Goal: Task Accomplishment & Management: Use online tool/utility

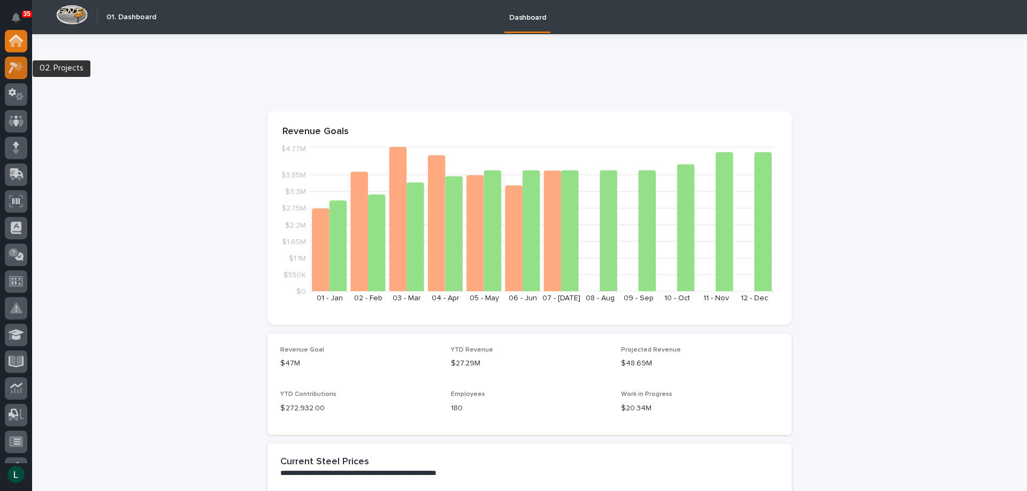
click at [11, 63] on icon at bounding box center [14, 68] width 10 height 12
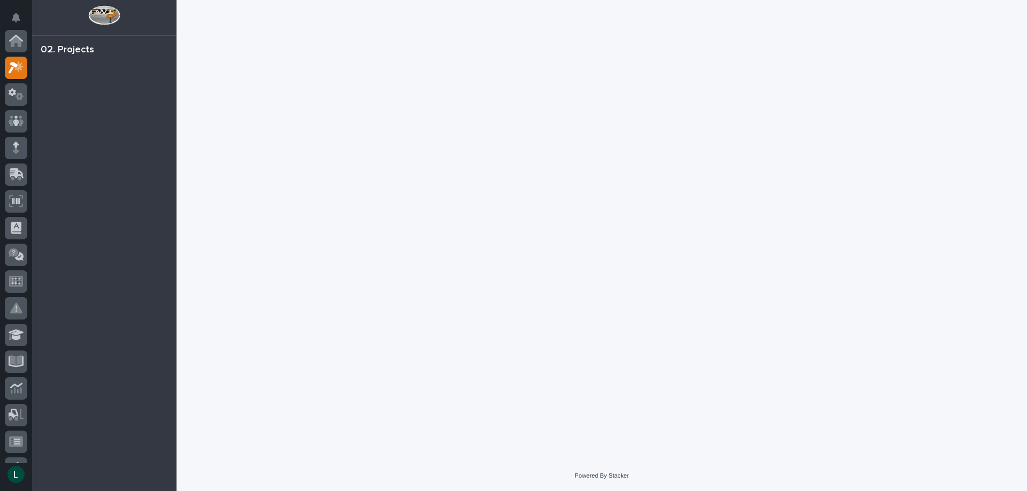
scroll to position [27, 0]
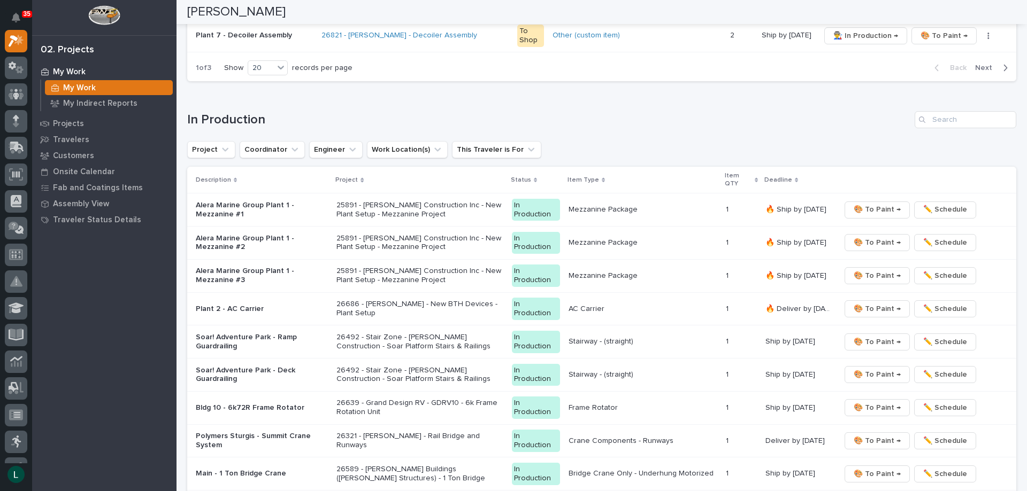
scroll to position [909, 0]
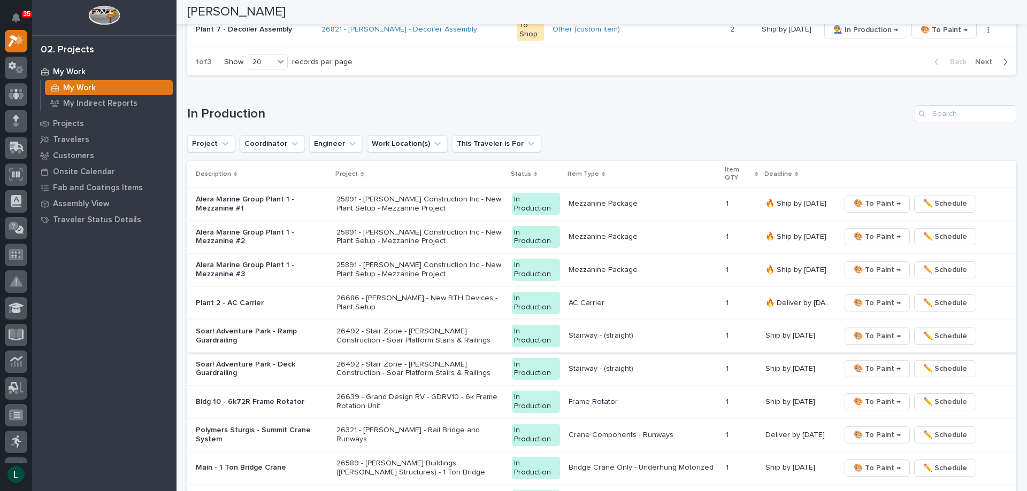
click at [868, 332] on span "🎨 To Paint →" at bounding box center [877, 336] width 47 height 13
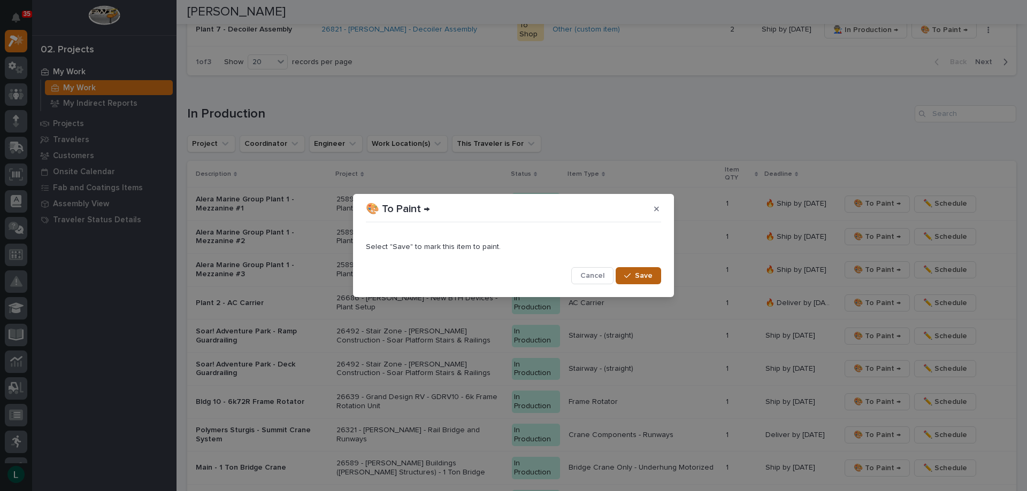
click at [641, 275] on span "Save" at bounding box center [644, 276] width 18 height 10
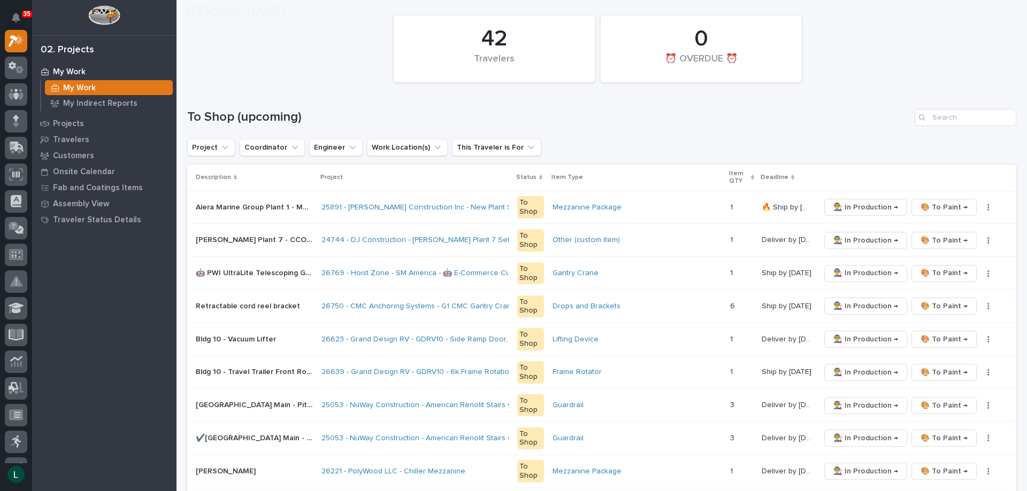
scroll to position [107, 0]
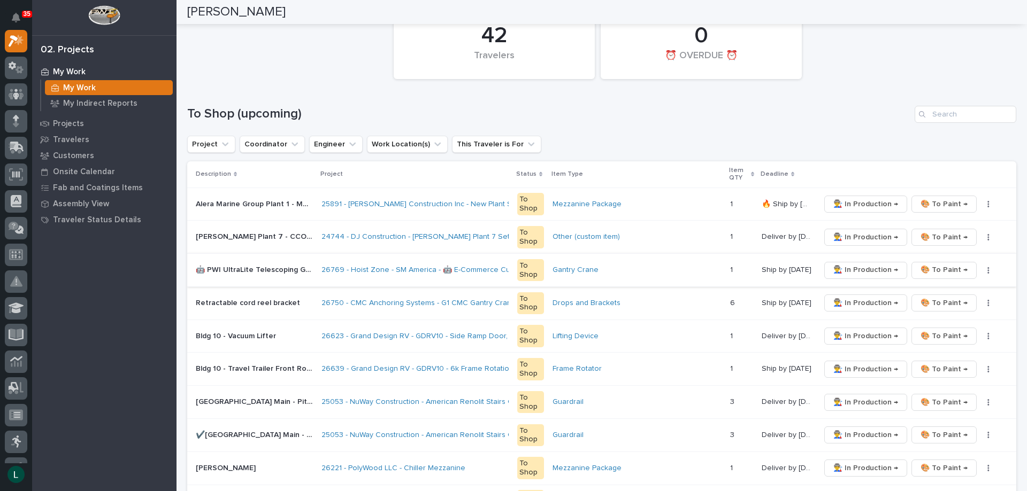
click at [868, 266] on span "👨‍🏭 In Production →" at bounding box center [865, 270] width 65 height 13
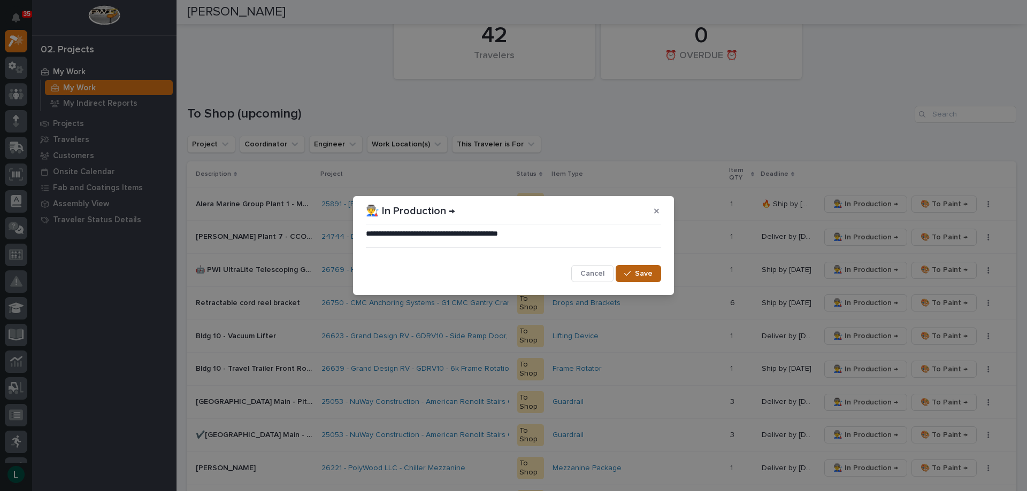
click at [646, 273] on span "Save" at bounding box center [644, 274] width 18 height 10
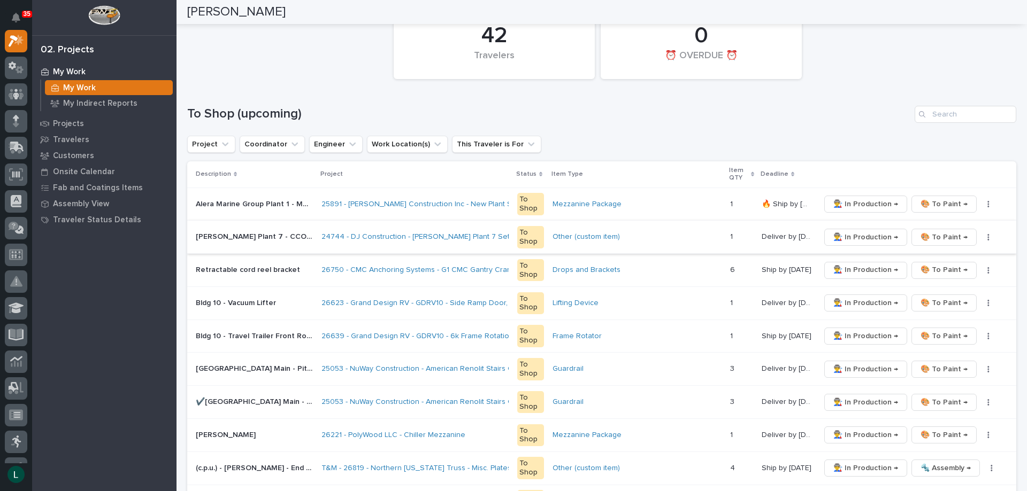
scroll to position [160, 0]
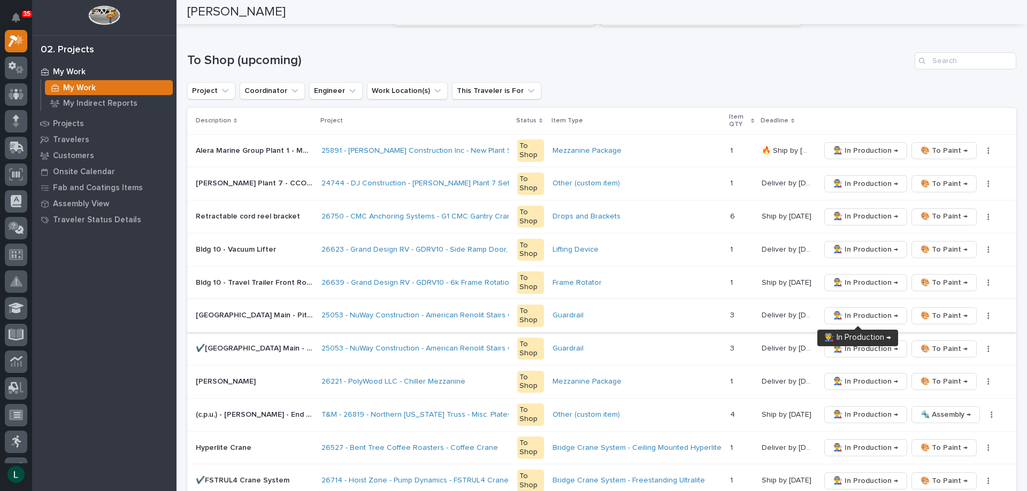
click at [858, 314] on span "👨‍🏭 In Production →" at bounding box center [865, 316] width 65 height 13
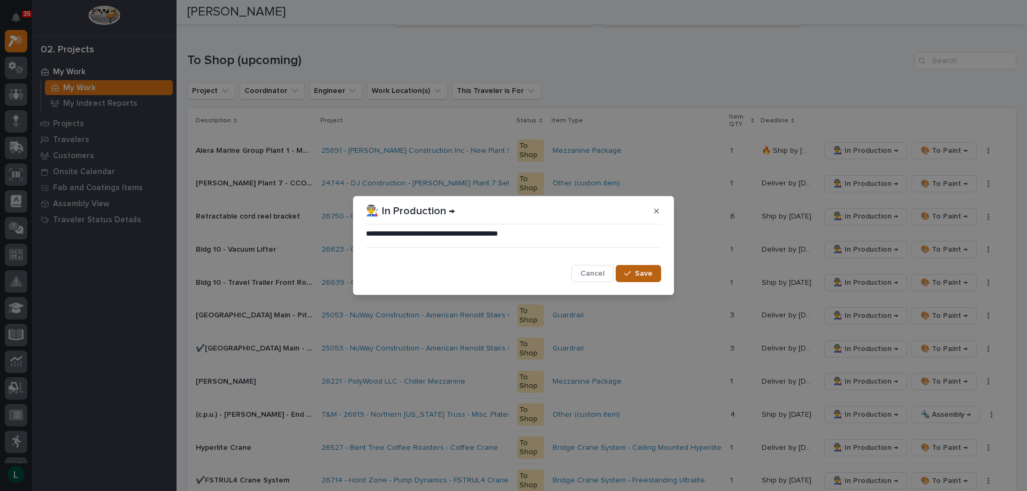
click at [634, 275] on div "button" at bounding box center [629, 273] width 11 height 7
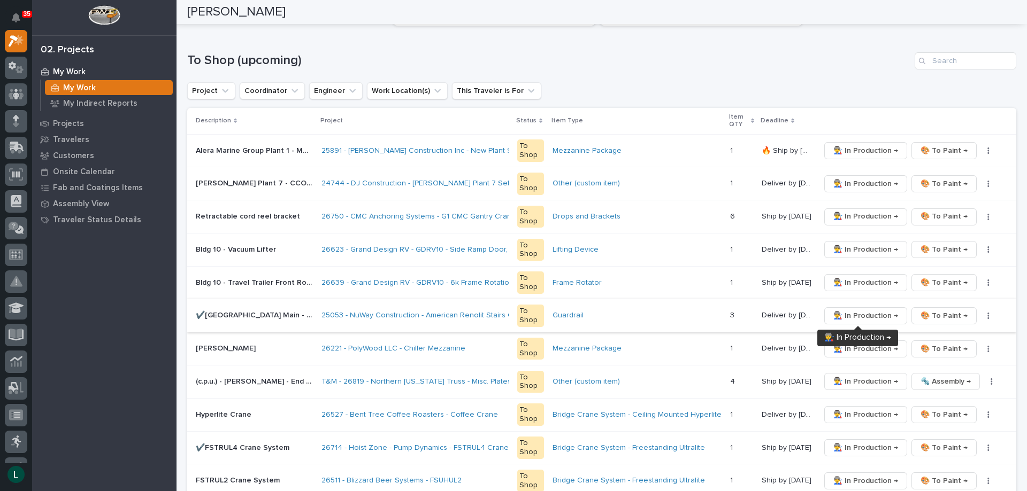
click at [856, 313] on span "👨‍🏭 In Production →" at bounding box center [865, 316] width 65 height 13
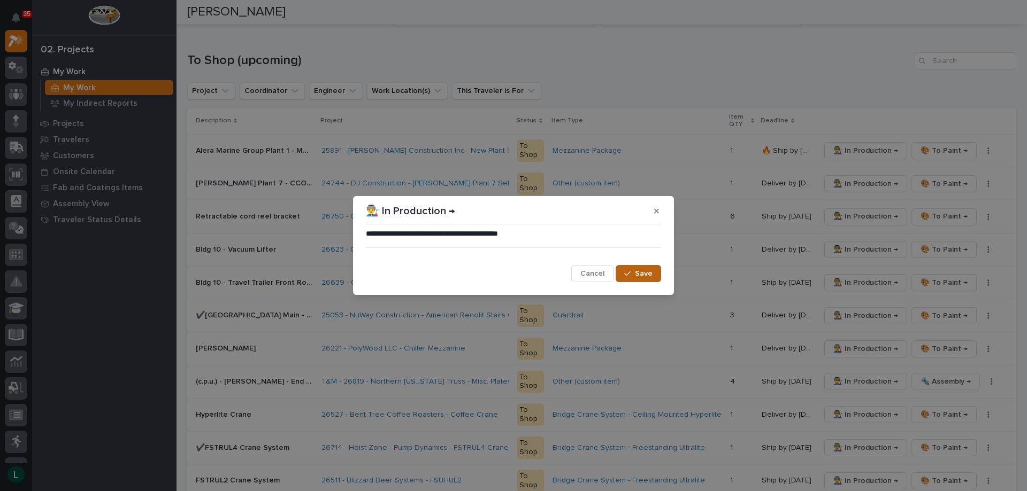
click at [639, 274] on span "Save" at bounding box center [644, 274] width 18 height 10
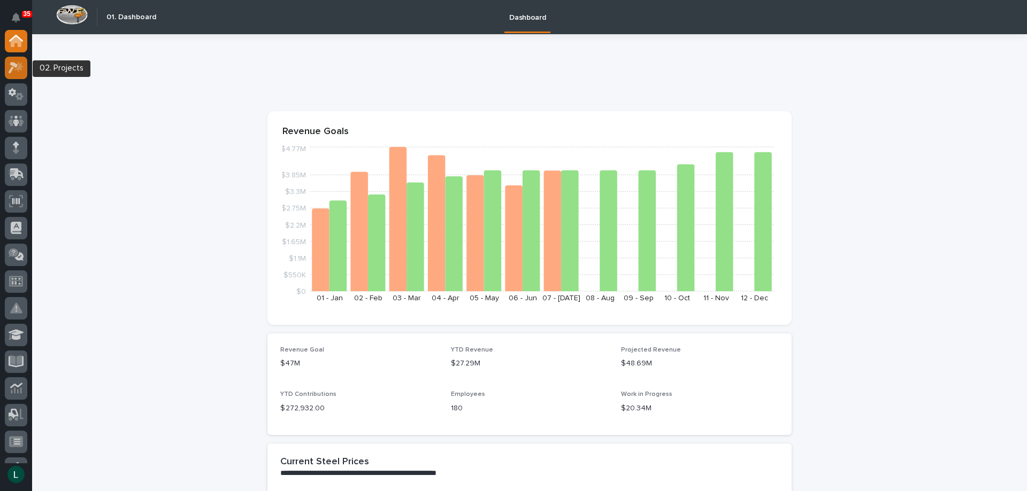
click at [14, 71] on icon at bounding box center [17, 67] width 16 height 12
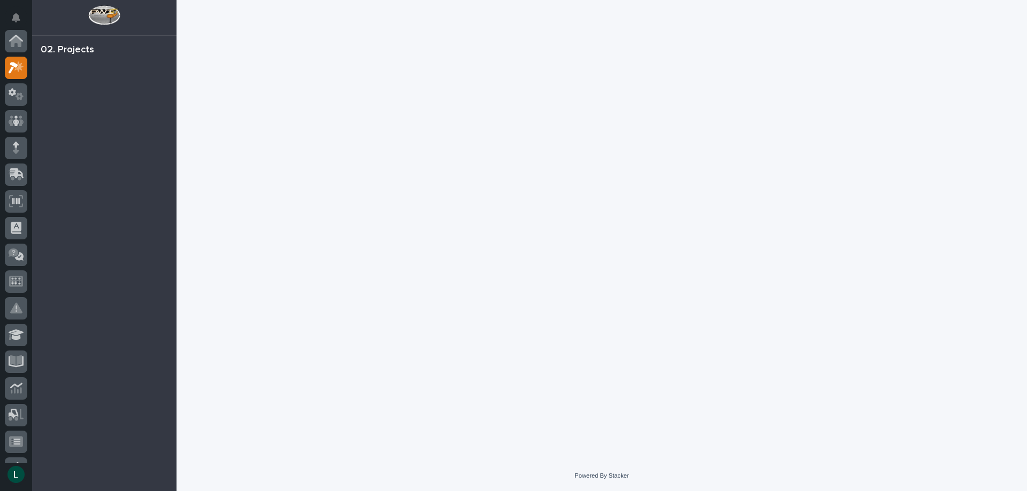
scroll to position [27, 0]
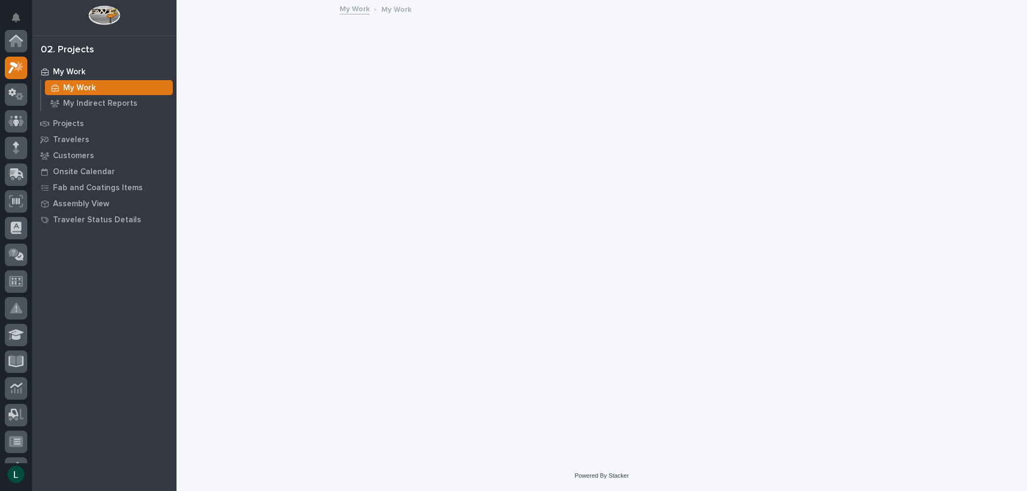
scroll to position [27, 0]
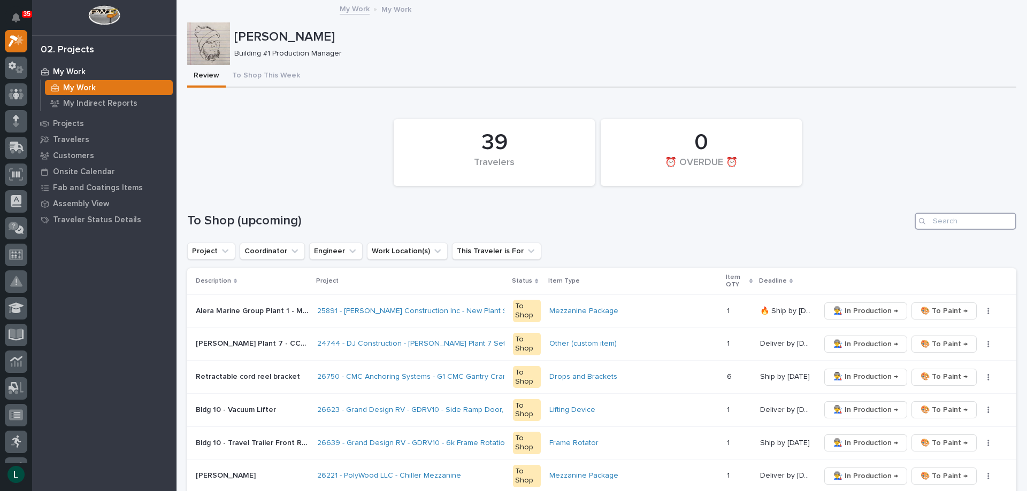
click at [959, 223] on input "Search" at bounding box center [965, 221] width 102 height 17
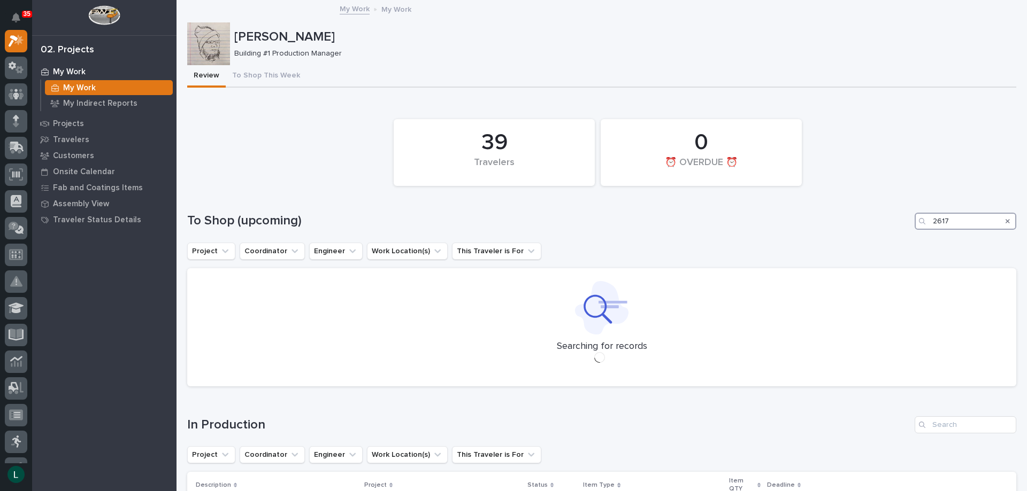
type input "26179"
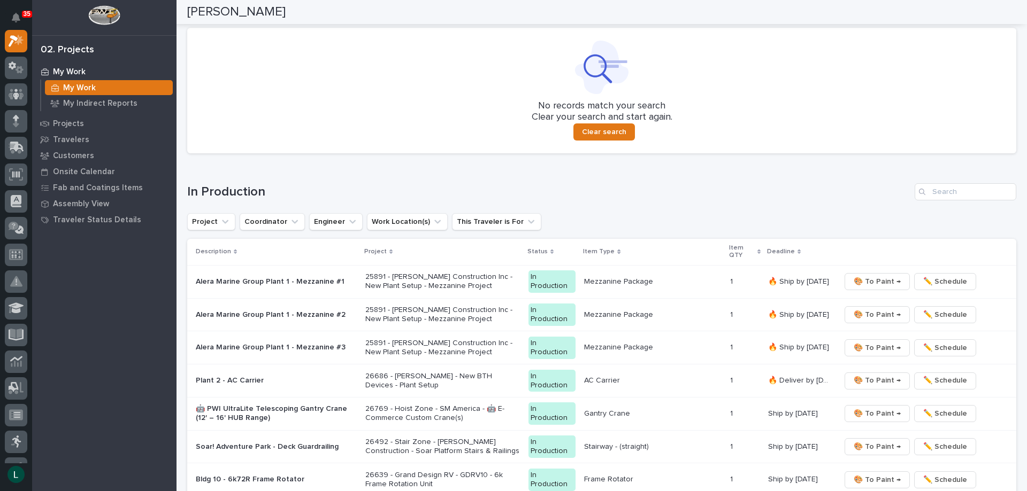
scroll to position [160, 0]
